Goal: Task Accomplishment & Management: Complete application form

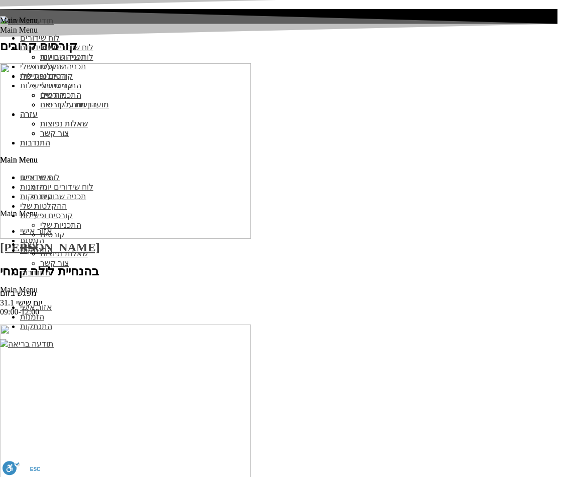
scroll to position [1695, 0]
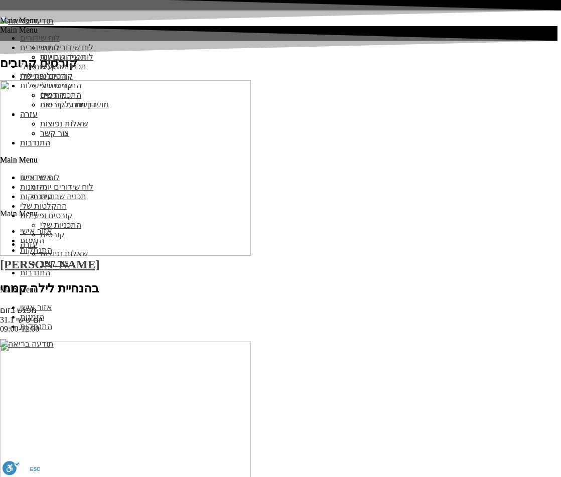
copy label "קטגוריה"
type input "ם"
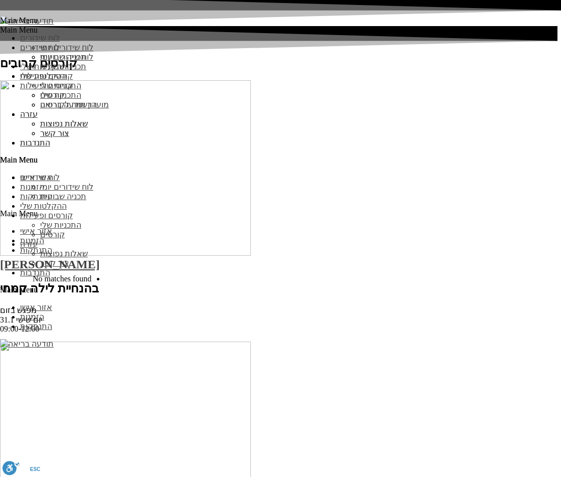
type input "o"
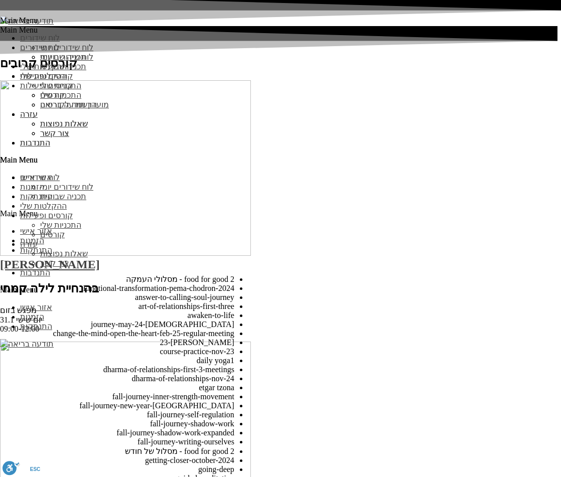
scroll to position [4360, 0]
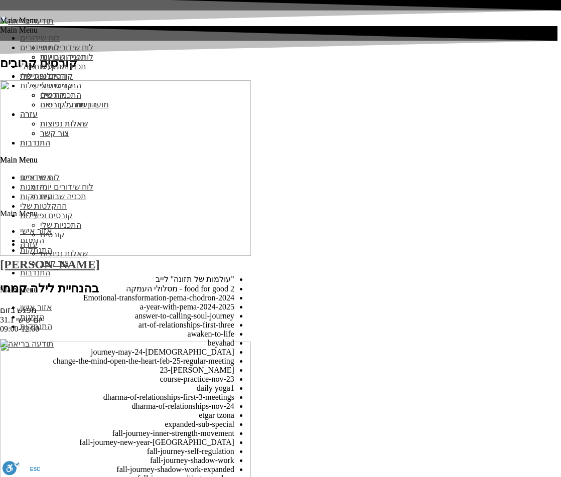
select select "***"
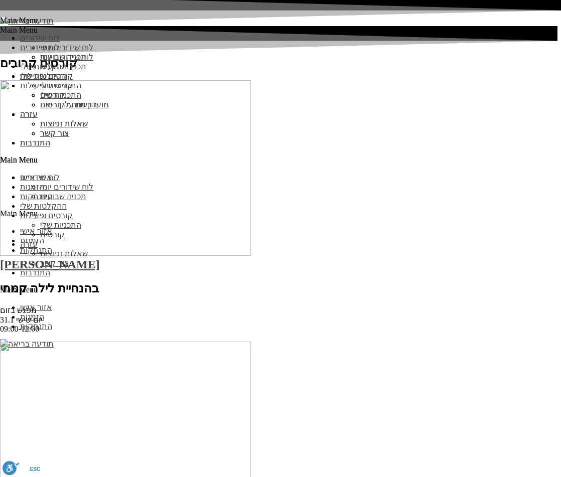
select select
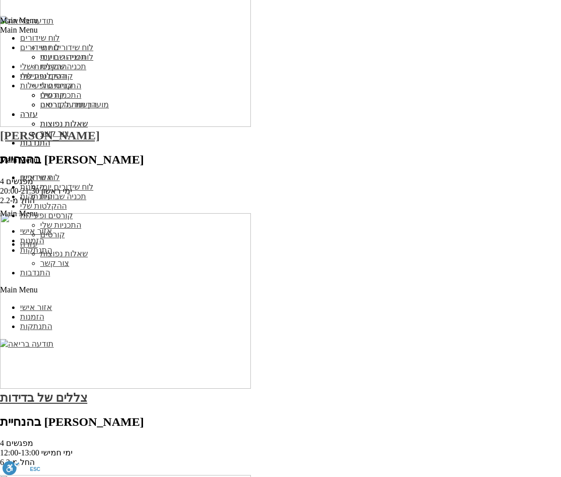
scroll to position [2278, 0]
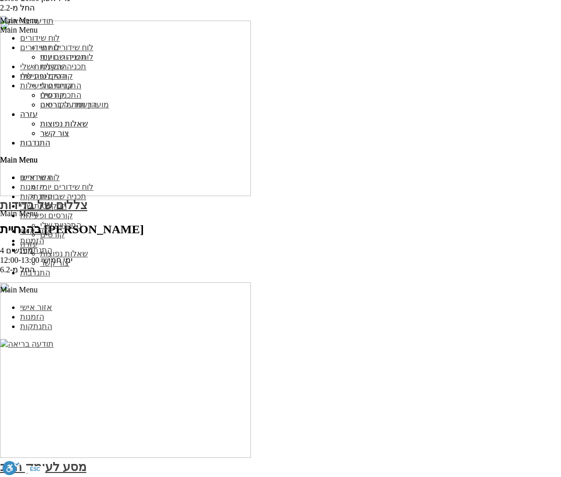
type input ","
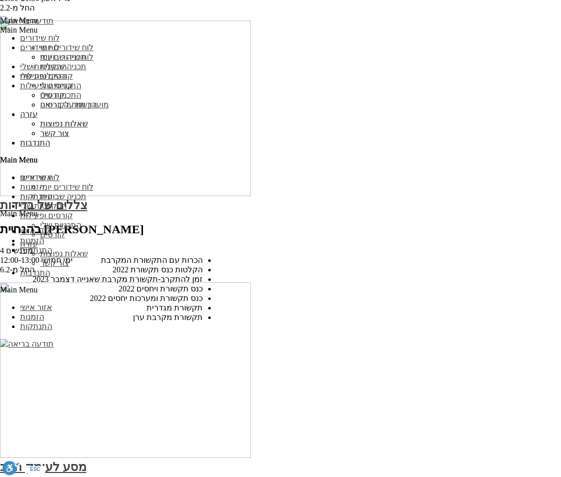
type input "ת"
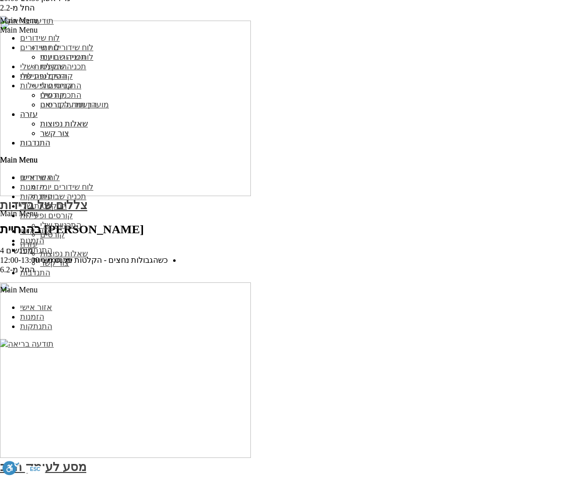
type input "מ"
type input "תקשורת מקרבת ערן"
select select "**"
select select
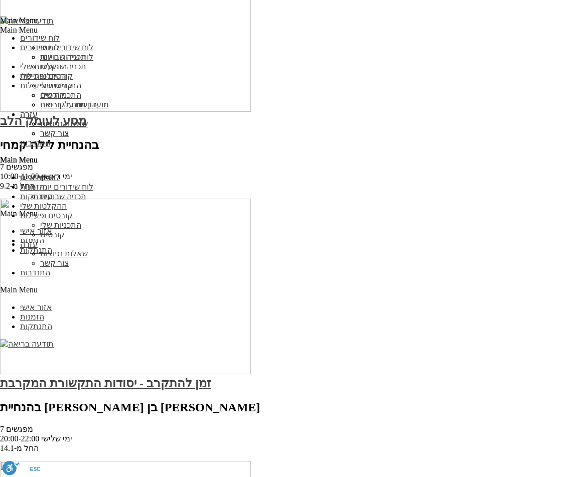
scroll to position [2707, 0]
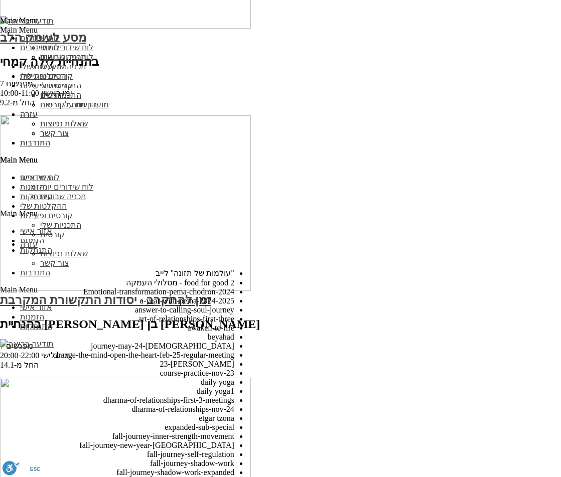
scroll to position [4352, 0]
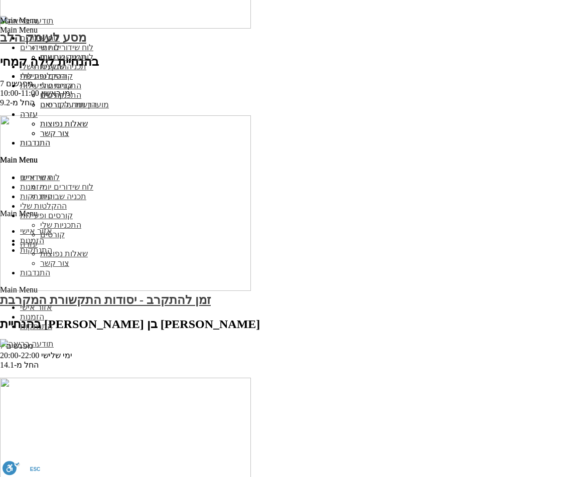
paste input "video_cat"
type input "video_cat"
type input "תרגול יומי"
select select "***"
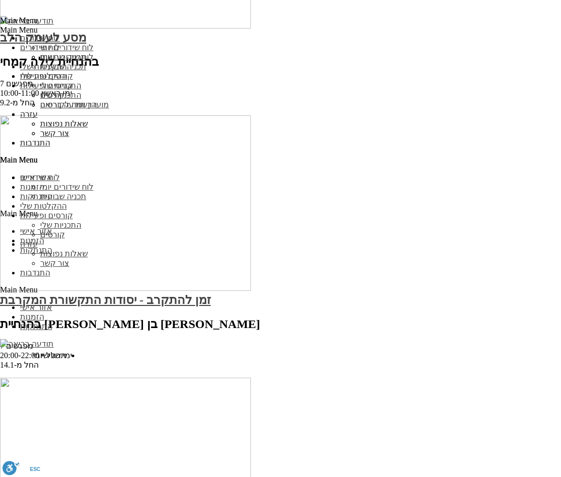
type input "תרגול יומי"
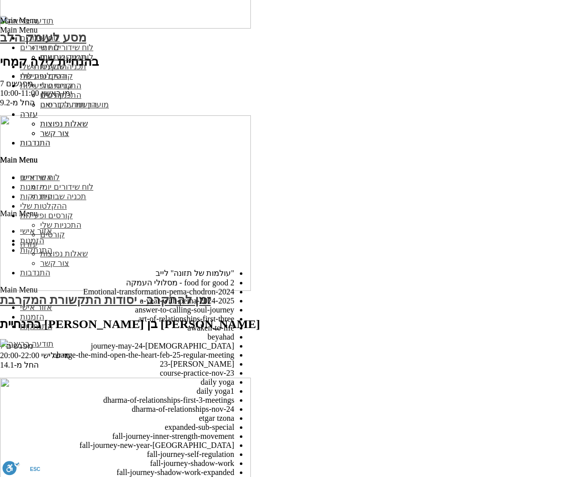
paste input "תרגול יומי"
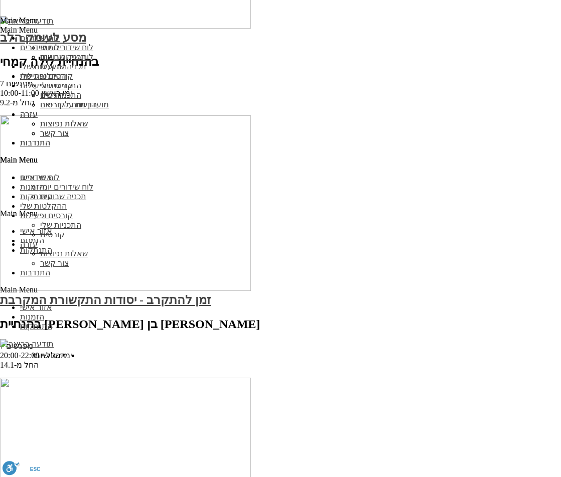
type input "תרגול יומי"
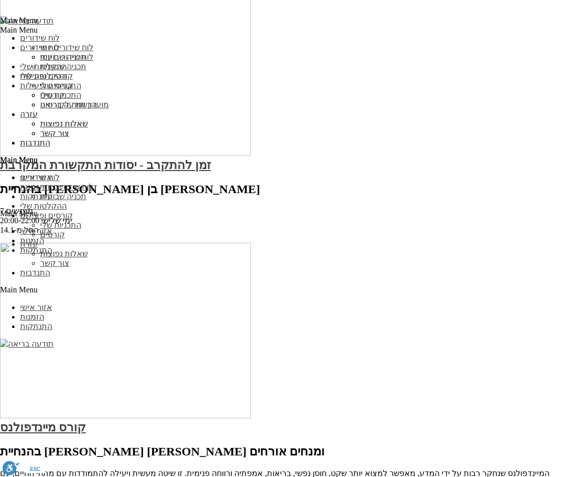
scroll to position [2843, 0]
